Goal: Communication & Community: Share content

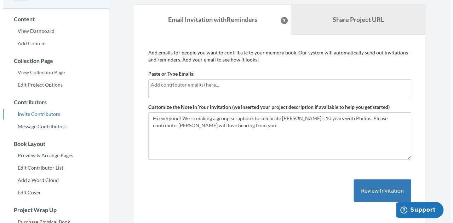
scroll to position [50, 0]
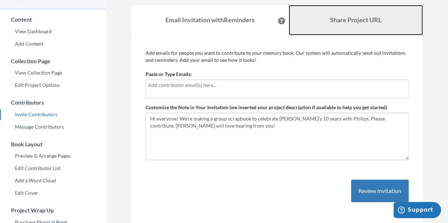
click at [315, 32] on link "Share Project URL" at bounding box center [356, 20] width 135 height 30
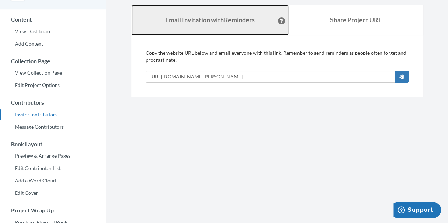
click at [212, 25] on link "Email Invitation with Reminders" at bounding box center [209, 20] width 157 height 30
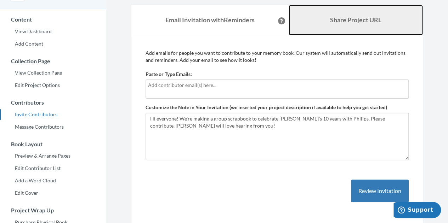
click at [322, 21] on link "Share Project URL" at bounding box center [356, 20] width 135 height 30
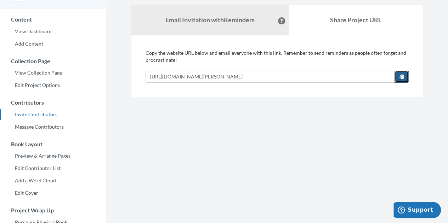
click at [402, 77] on span "button" at bounding box center [401, 76] width 5 height 5
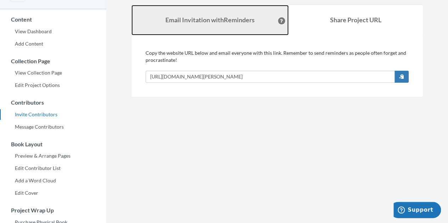
click at [244, 32] on link "Email Invitation with Reminders" at bounding box center [209, 20] width 157 height 30
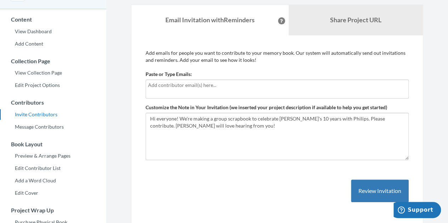
click at [198, 93] on div at bounding box center [277, 89] width 263 height 19
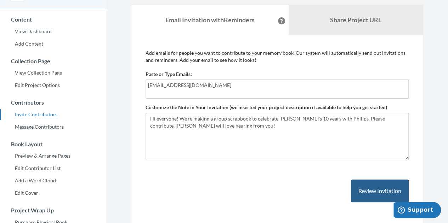
type input "[EMAIL_ADDRESS][DOMAIN_NAME]"
click at [361, 191] on button "Review Invitation" at bounding box center [380, 191] width 58 height 23
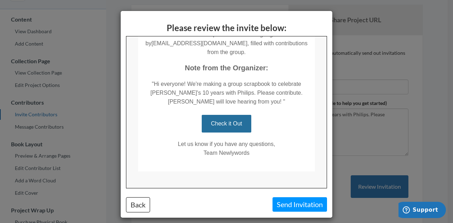
scroll to position [135, 0]
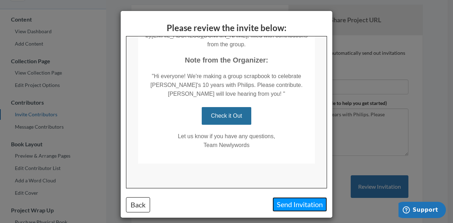
click at [290, 202] on button "Send Invitation" at bounding box center [300, 205] width 55 height 15
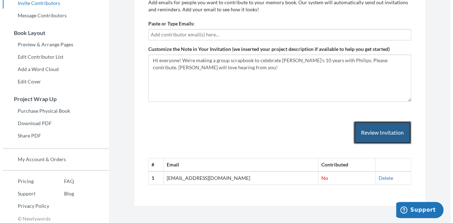
scroll to position [164, 0]
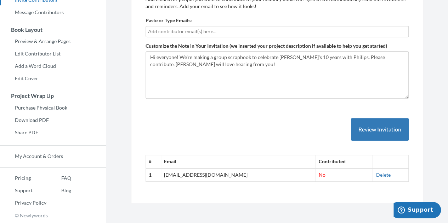
click at [318, 172] on td "No" at bounding box center [344, 175] width 57 height 13
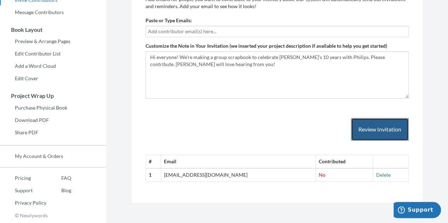
click at [372, 126] on button "Review Invitation" at bounding box center [380, 129] width 58 height 23
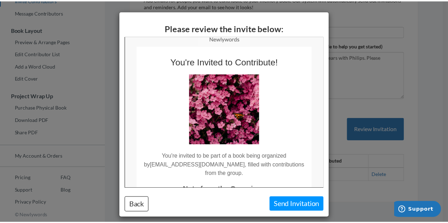
scroll to position [0, 0]
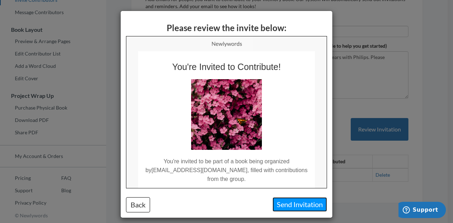
click at [291, 208] on button "Send Invitation" at bounding box center [300, 205] width 55 height 15
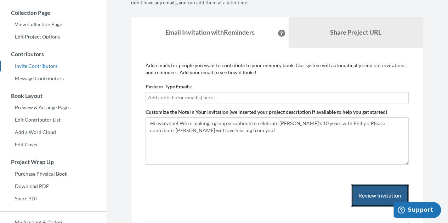
scroll to position [98, 0]
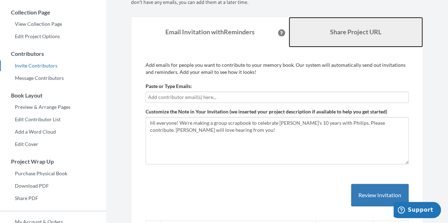
click at [320, 22] on link "Share Project URL" at bounding box center [356, 32] width 135 height 30
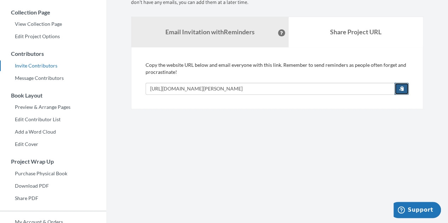
click at [400, 89] on span "button" at bounding box center [401, 88] width 5 height 5
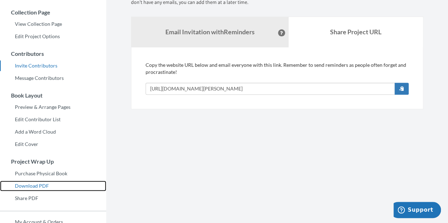
click at [25, 189] on link "Download PDF" at bounding box center [53, 186] width 106 height 11
